Goal: Navigation & Orientation: Understand site structure

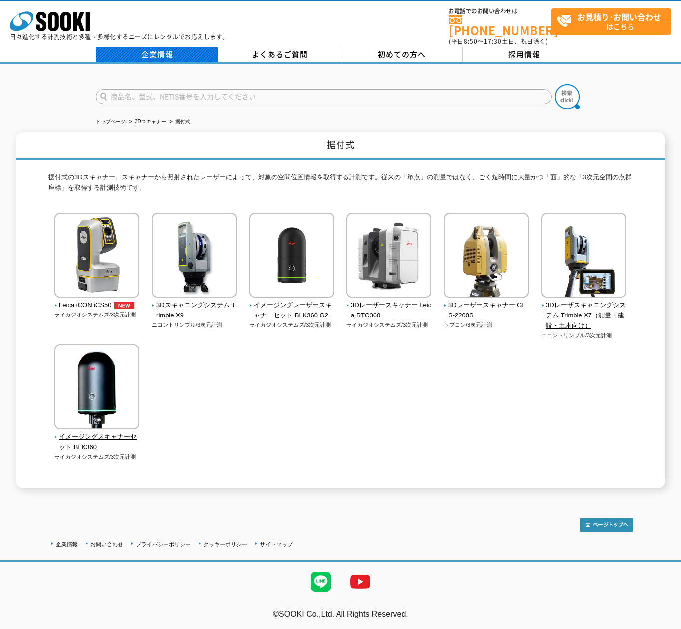
click at [170, 55] on link "企業情報" at bounding box center [157, 54] width 122 height 15
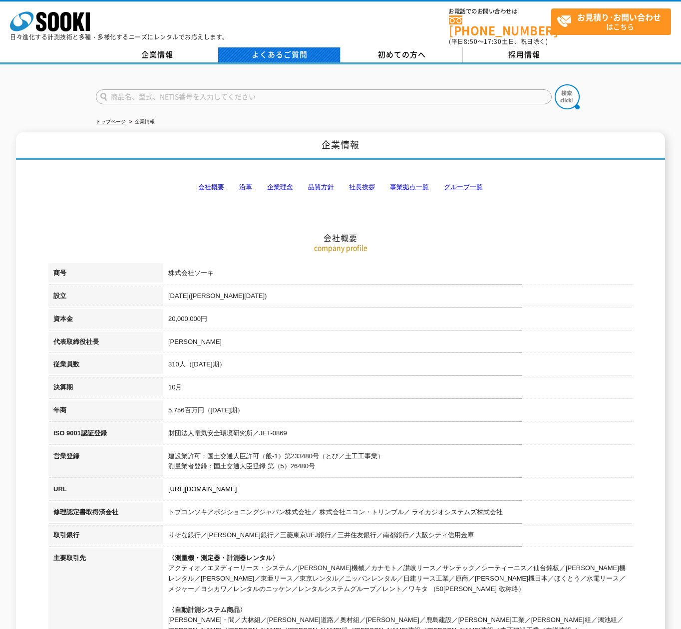
click at [289, 48] on link "よくあるご質問" at bounding box center [279, 54] width 122 height 15
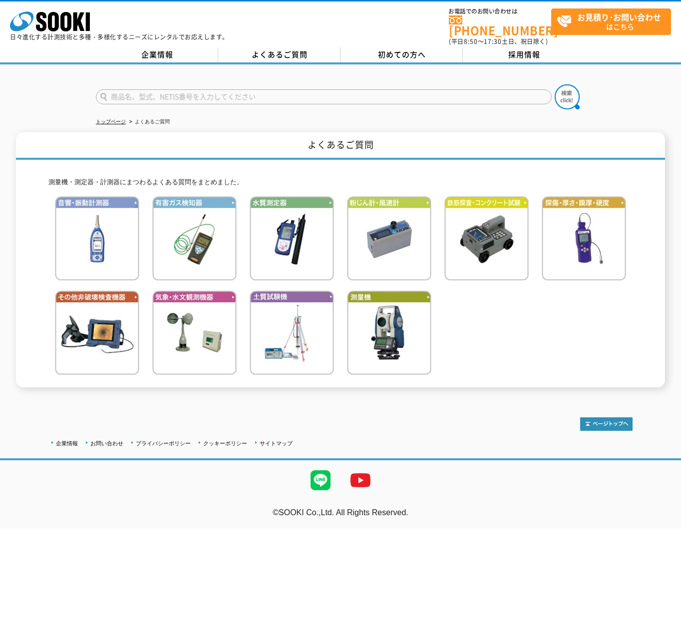
click at [386, 49] on span "初めての方へ" at bounding box center [402, 54] width 48 height 11
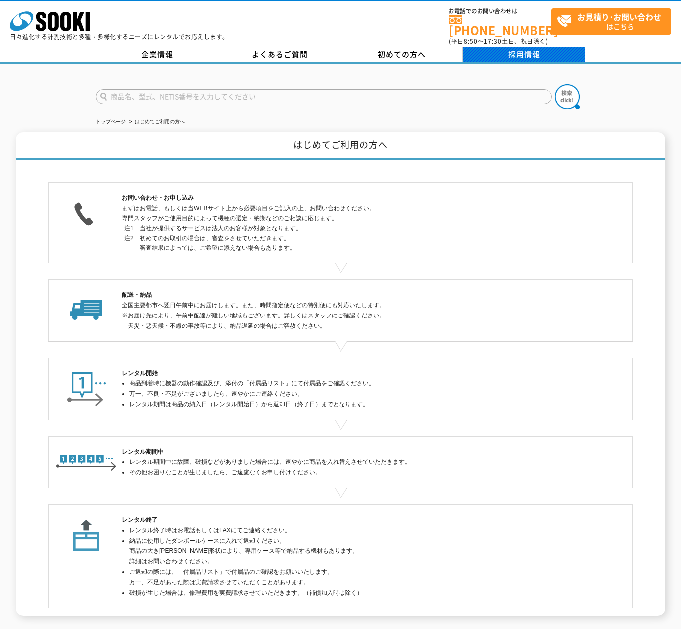
click at [482, 47] on link "採用情報" at bounding box center [524, 54] width 122 height 15
